Goal: Information Seeking & Learning: Learn about a topic

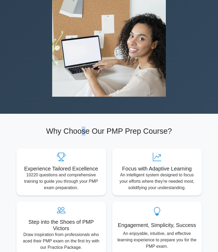
click at [84, 131] on section "Why Choose Our PMP Prep Course? Experience Tailored Excellence 10220 questions …" at bounding box center [109, 191] width 192 height 154
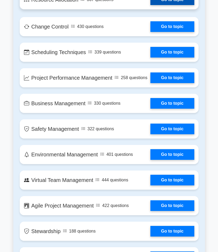
scroll to position [985, 0]
